Goal: Task Accomplishment & Management: Use online tool/utility

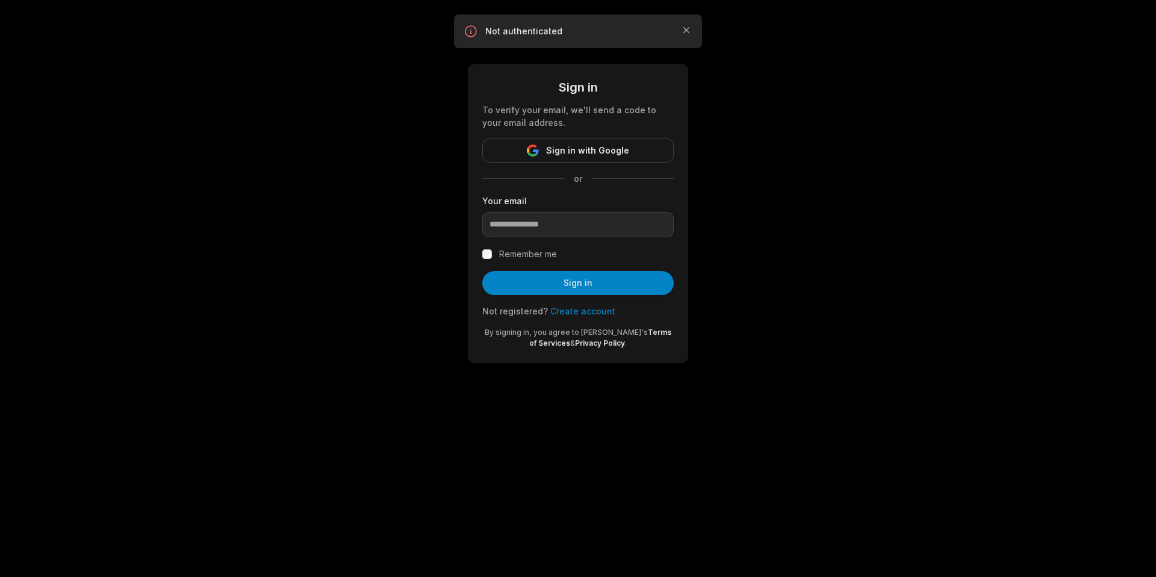
click at [580, 126] on div "To verify your email, we'll send a code to your email address." at bounding box center [577, 116] width 191 height 25
click at [574, 153] on span "Sign in with Google" at bounding box center [587, 150] width 83 height 14
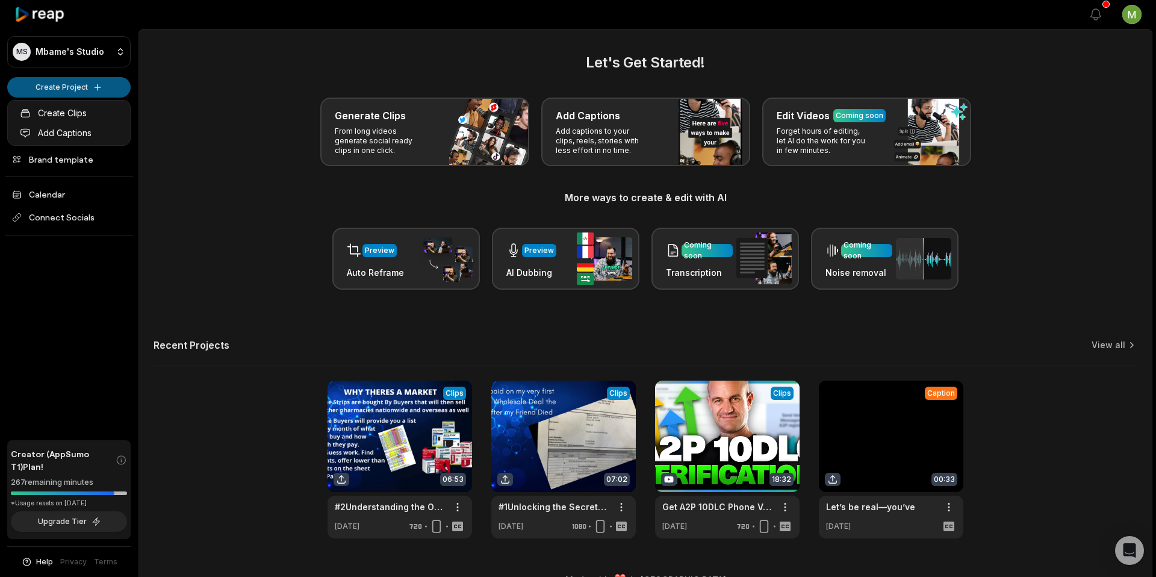
click at [78, 84] on html "MS [PERSON_NAME]'s Studio Create Project Home Projects Brand template Calendar …" at bounding box center [578, 288] width 1156 height 577
click at [63, 131] on link "Add Captions" at bounding box center [68, 133] width 117 height 20
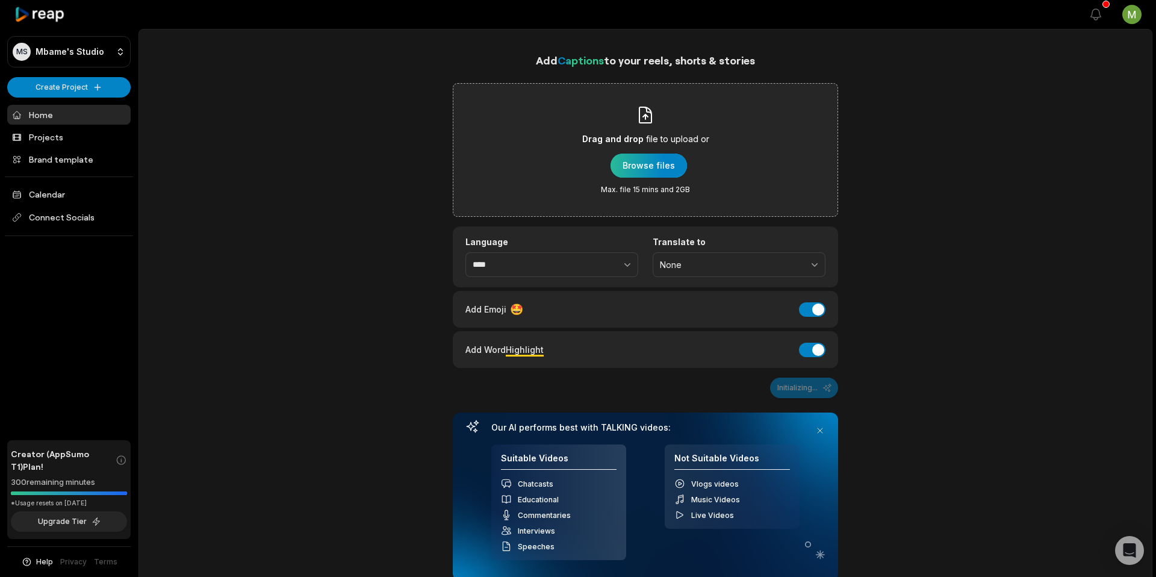
click at [650, 161] on div "button" at bounding box center [648, 166] width 76 height 24
click at [637, 163] on div "button" at bounding box center [648, 166] width 76 height 24
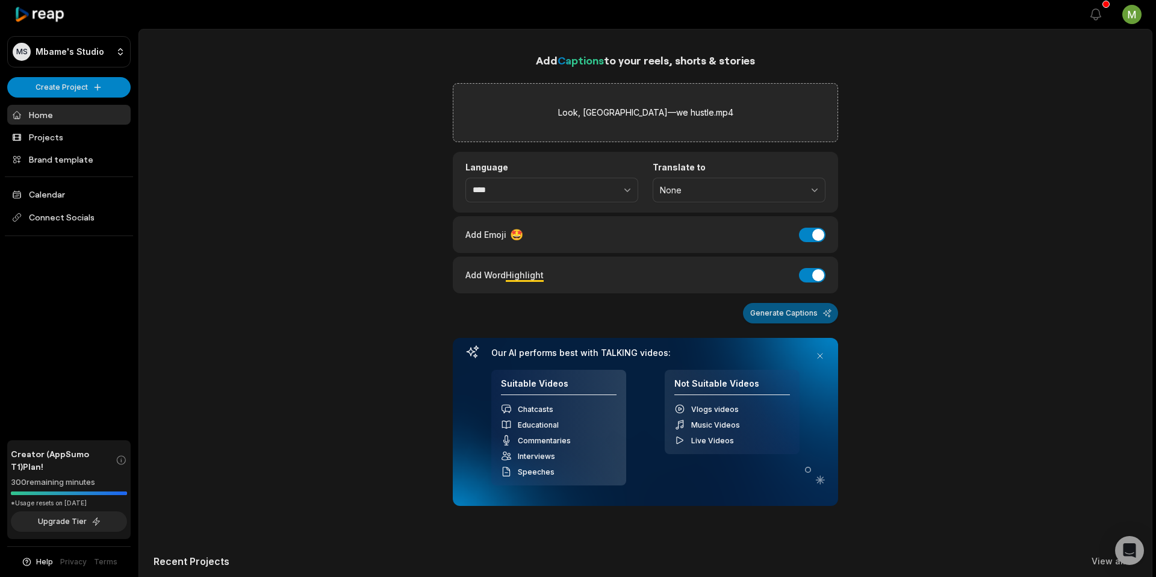
click at [777, 320] on button "Generate Captions" at bounding box center [790, 313] width 95 height 20
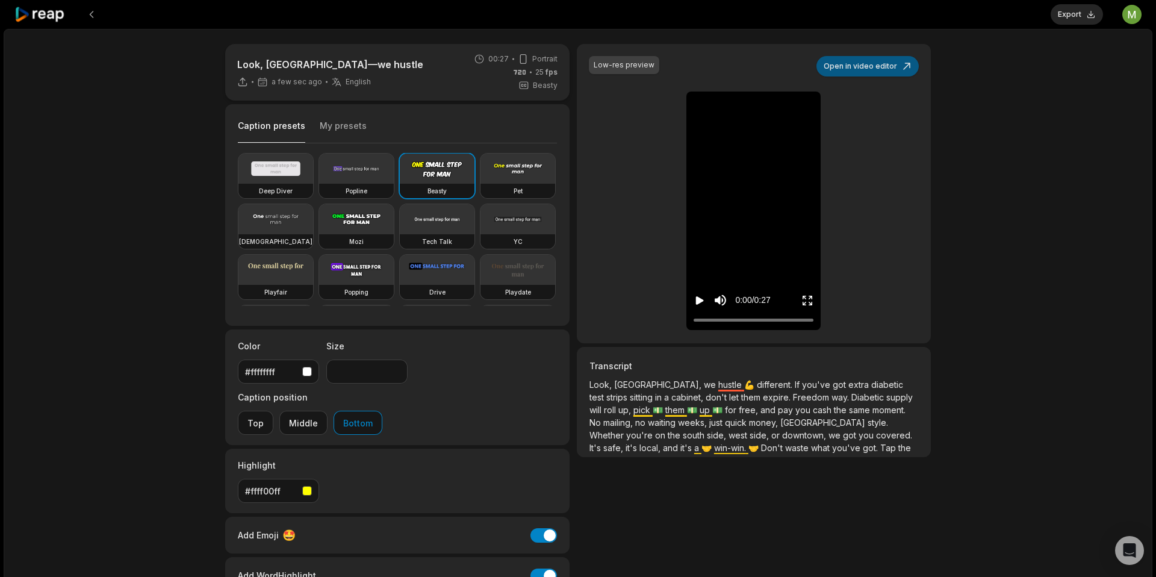
click at [885, 63] on button "Open in video editor" at bounding box center [867, 66] width 102 height 20
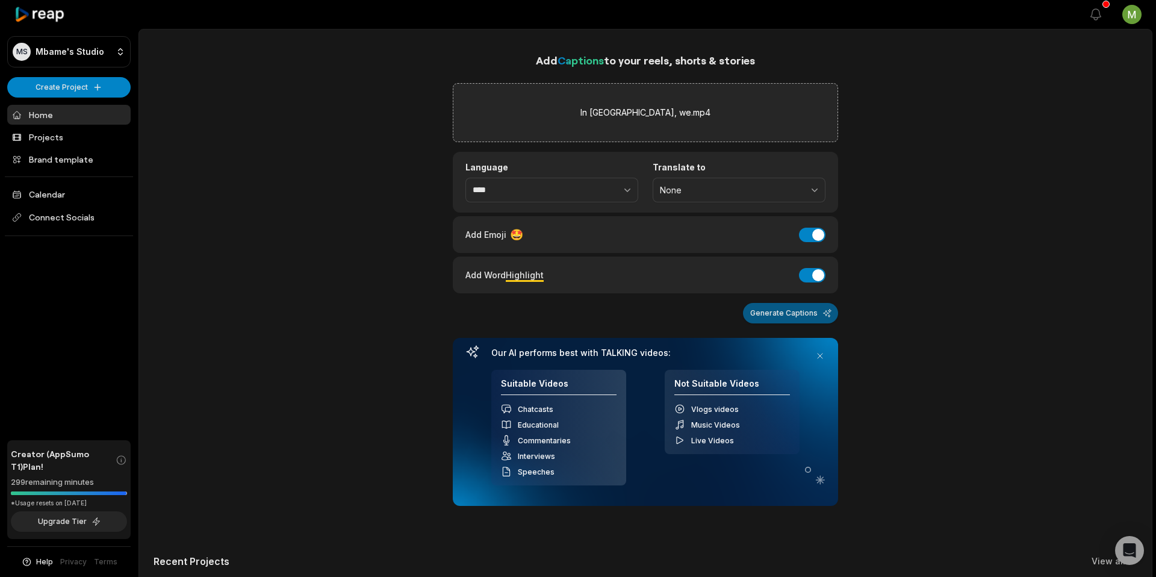
click at [812, 314] on button "Generate Captions" at bounding box center [790, 313] width 95 height 20
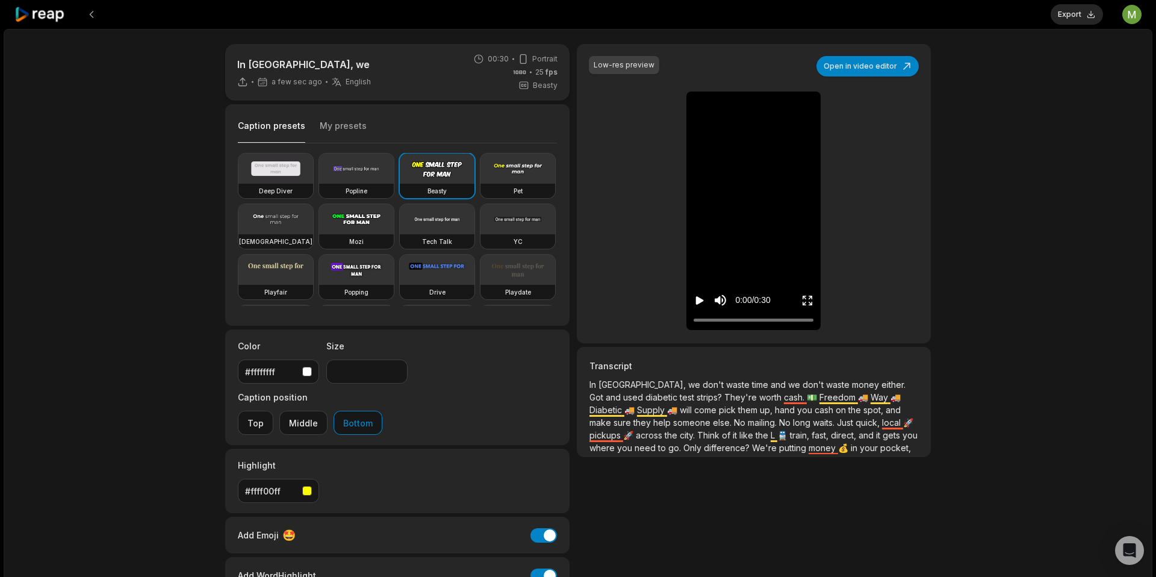
click at [1055, 241] on div "In [GEOGRAPHIC_DATA], we a few sec ago English en 00:30 Portrait 25 fps Beasty …" at bounding box center [578, 356] width 1149 height 655
click at [1071, 21] on button "Export" at bounding box center [1076, 14] width 52 height 20
click at [1067, 14] on button "Download" at bounding box center [1070, 14] width 65 height 20
